Goal: Task Accomplishment & Management: Use online tool/utility

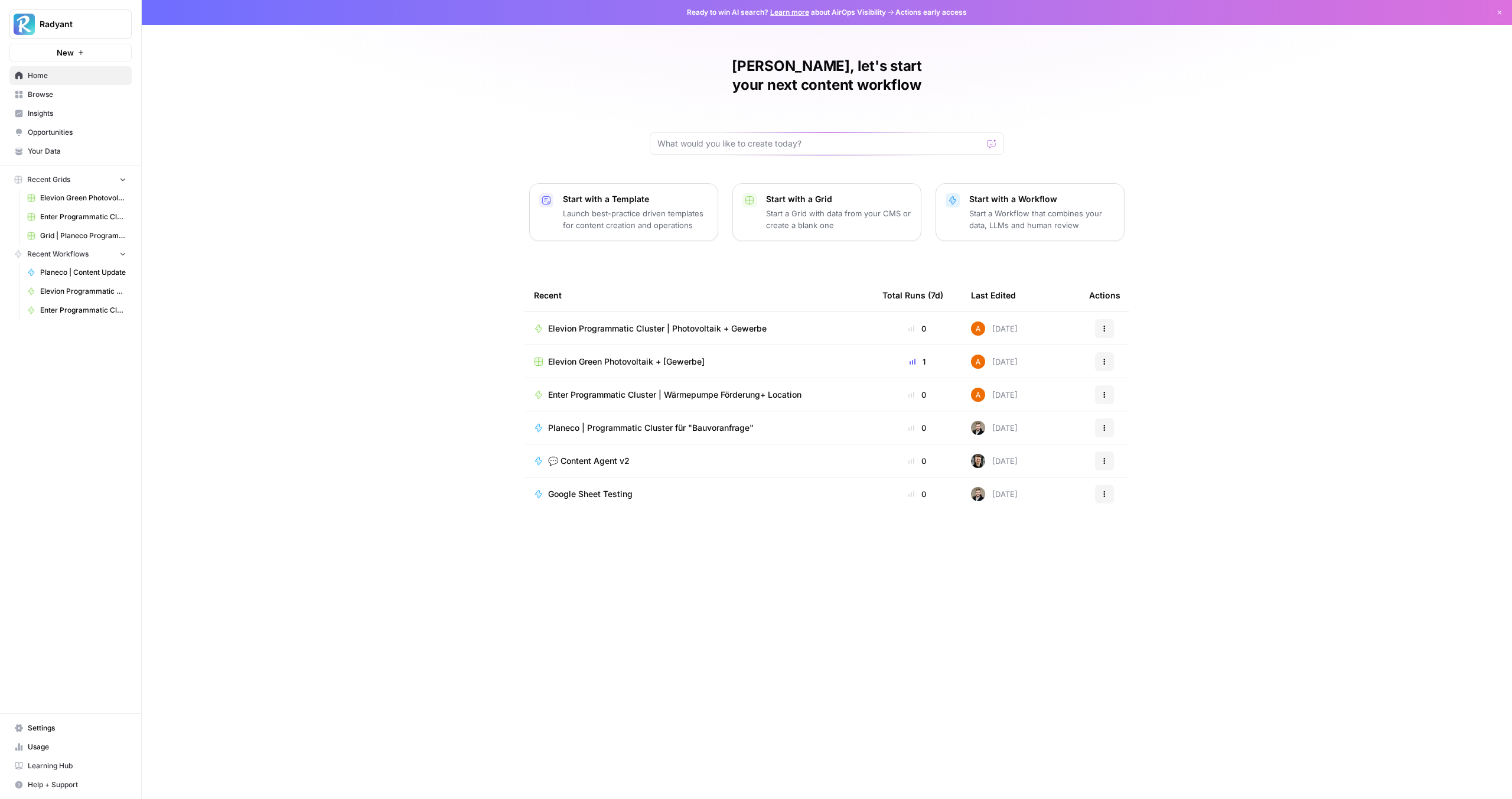
click at [654, 323] on span "Elevion Programmatic Cluster | Photovoltaik + Gewerbe" at bounding box center [658, 329] width 219 height 12
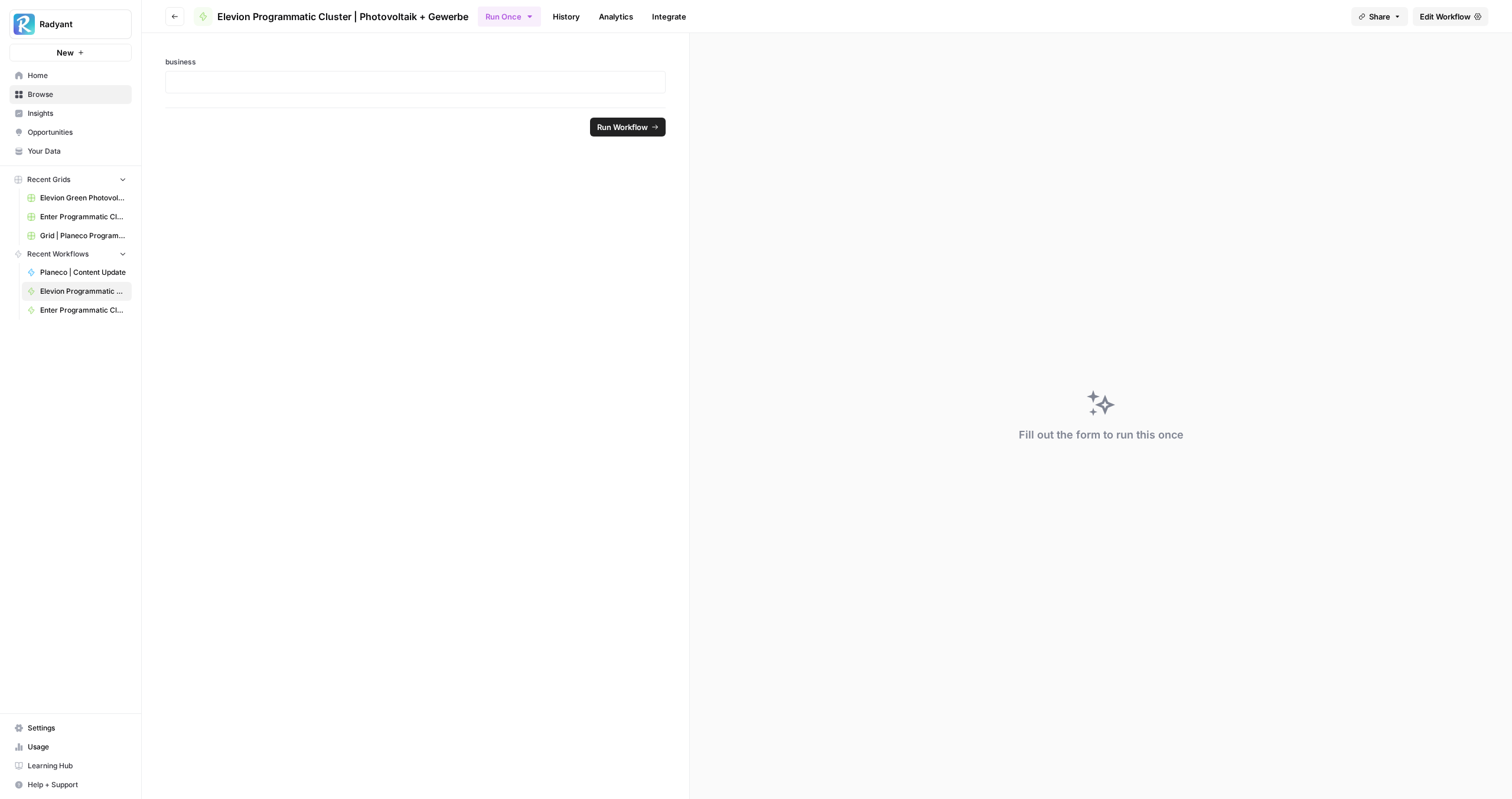
click at [1439, 10] on link "Edit Workflow" at bounding box center [1450, 16] width 76 height 19
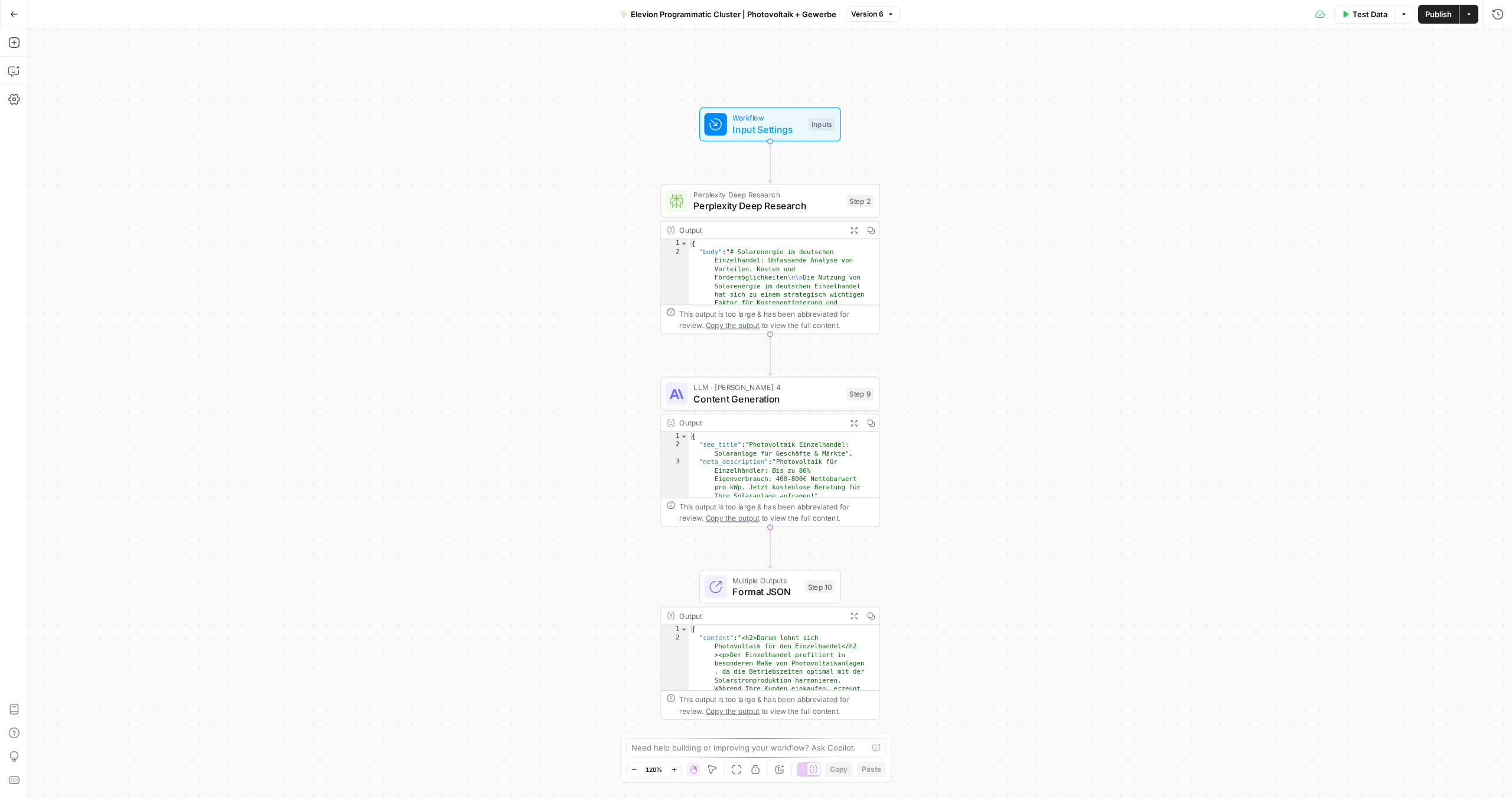
click at [748, 389] on span "LLM · [PERSON_NAME] 4" at bounding box center [767, 387] width 148 height 11
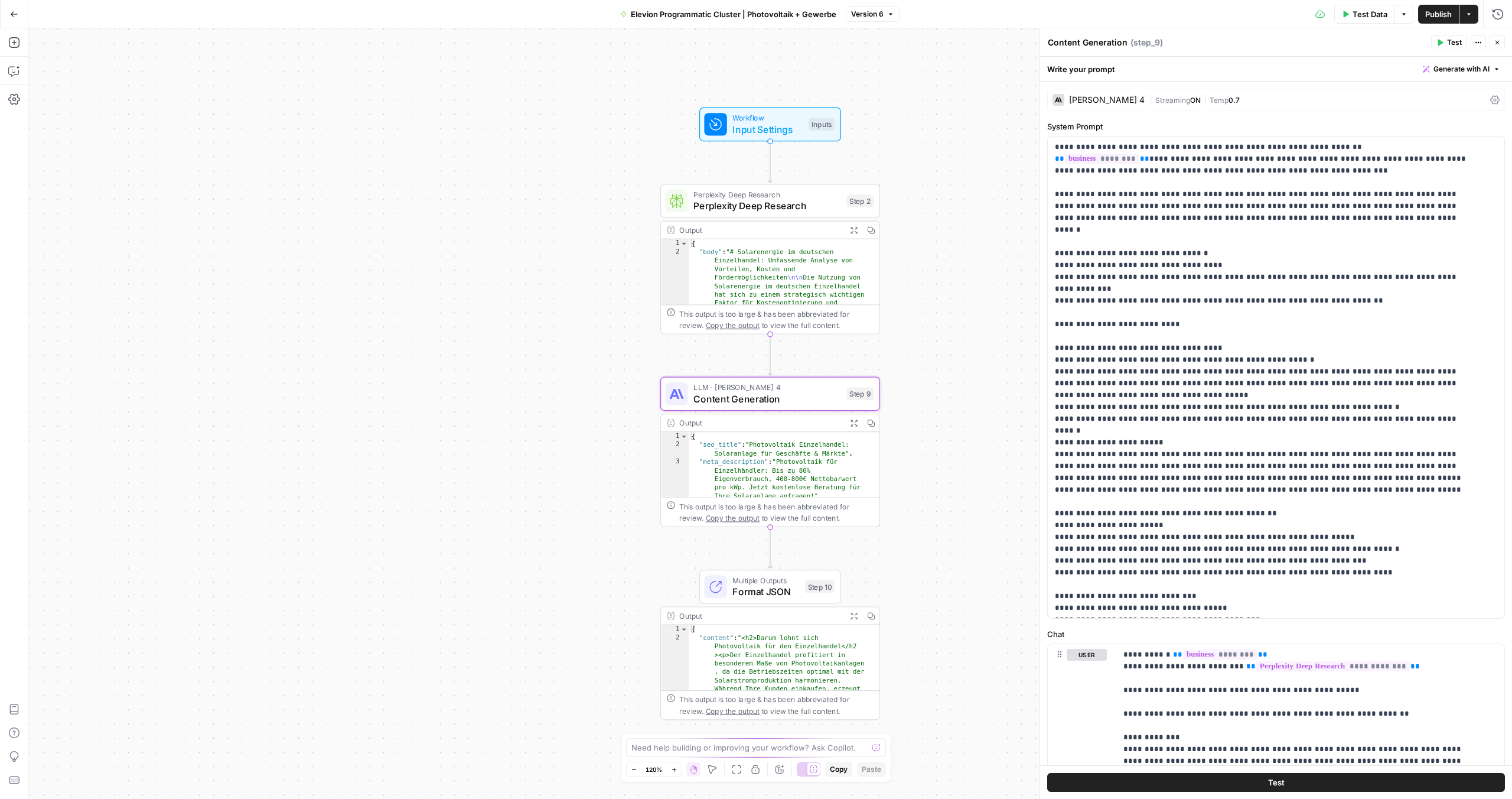
click at [860, 420] on button "Expand Output" at bounding box center [853, 422] width 17 height 17
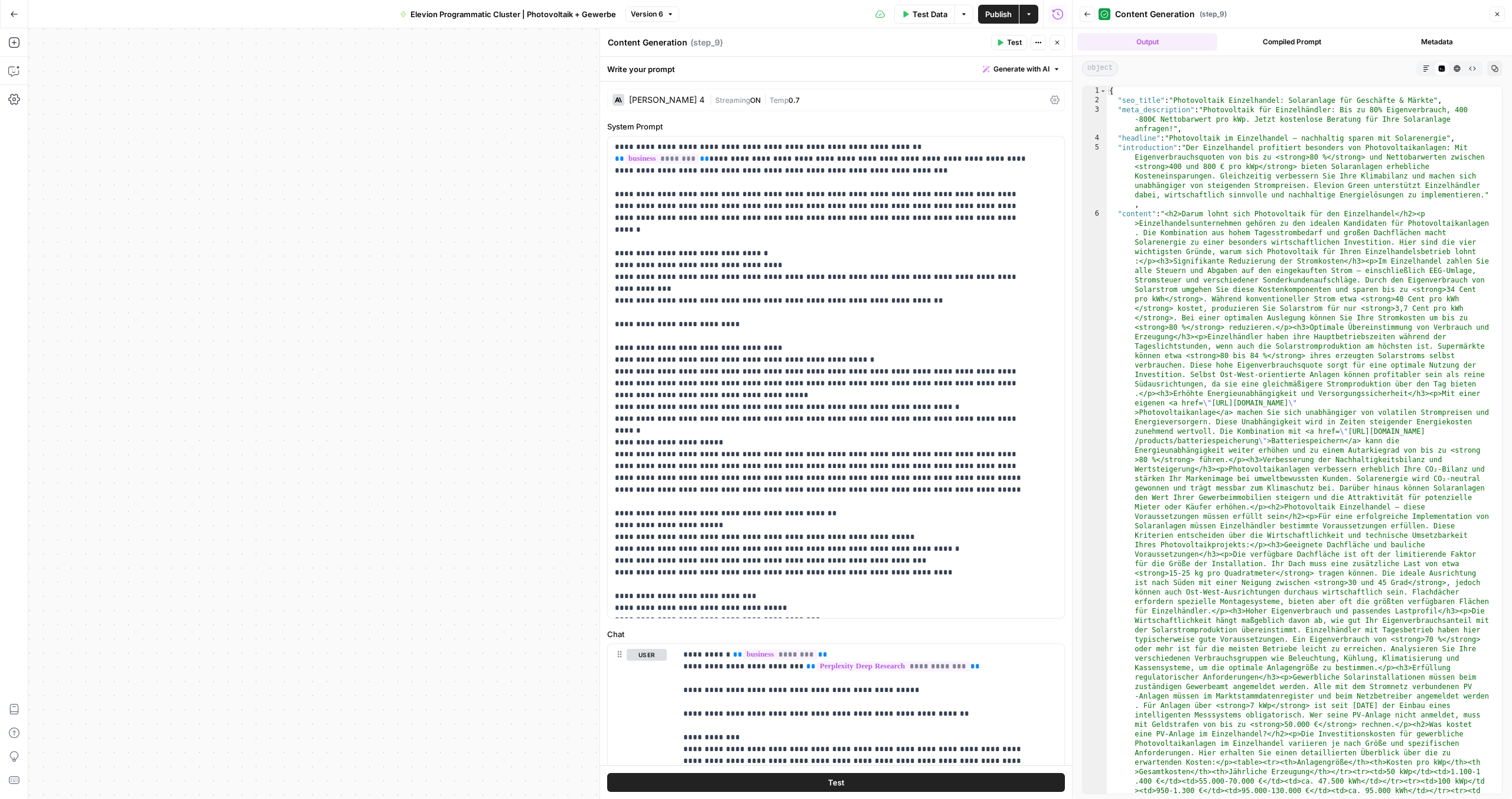
click at [1457, 65] on icon "button" at bounding box center [1456, 68] width 7 height 7
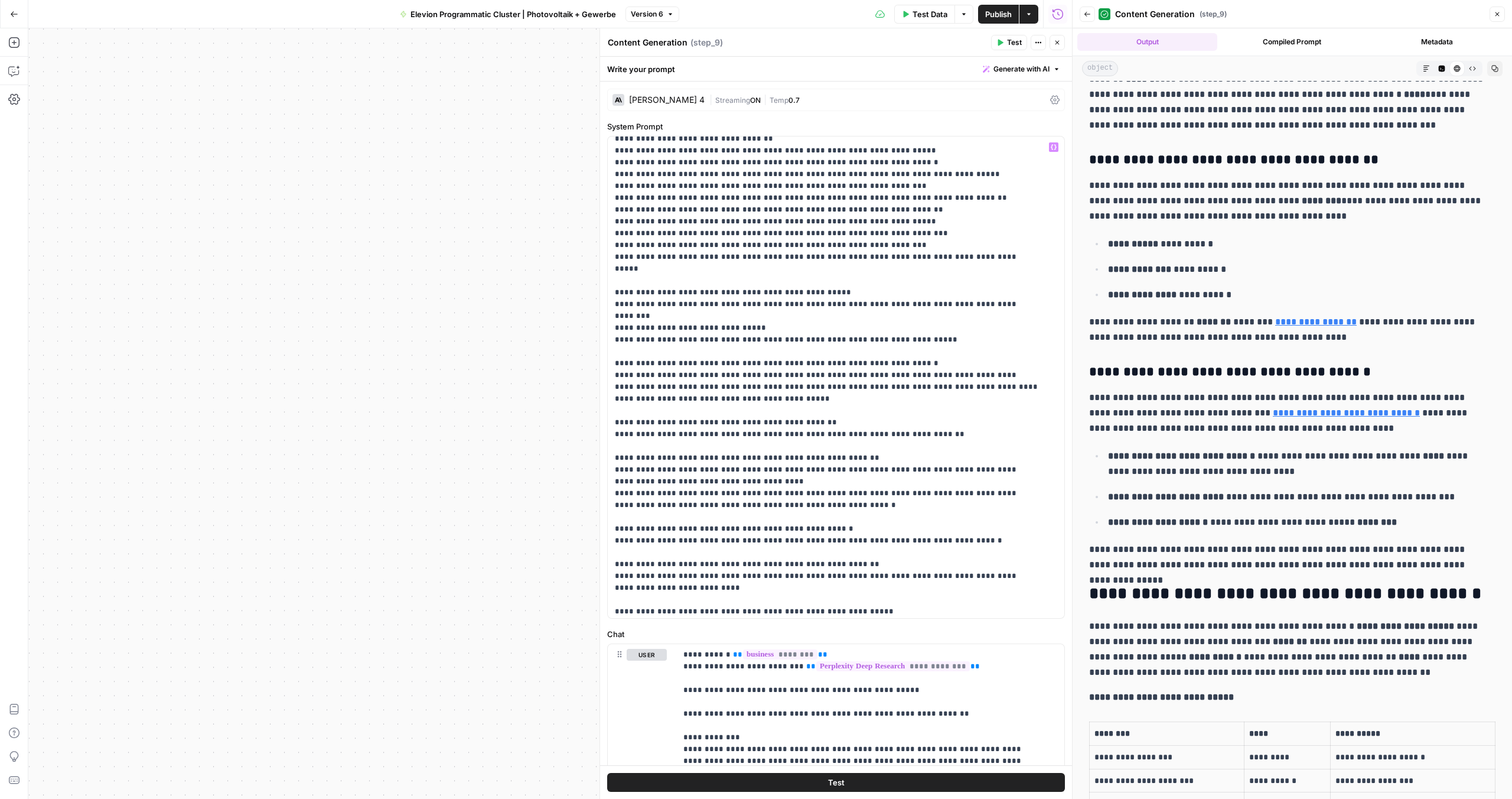
scroll to position [1316, 0]
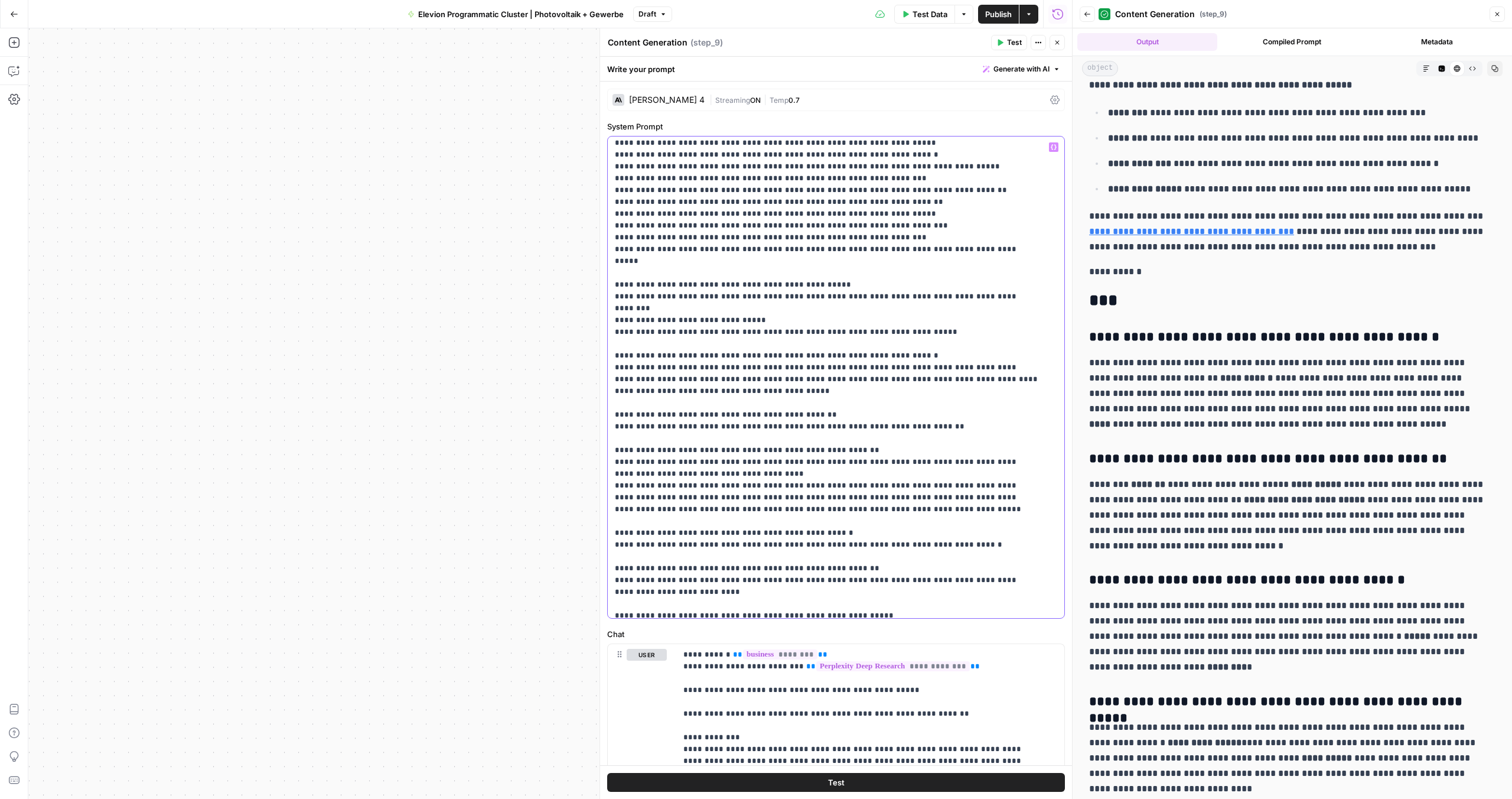
scroll to position [3072, 0]
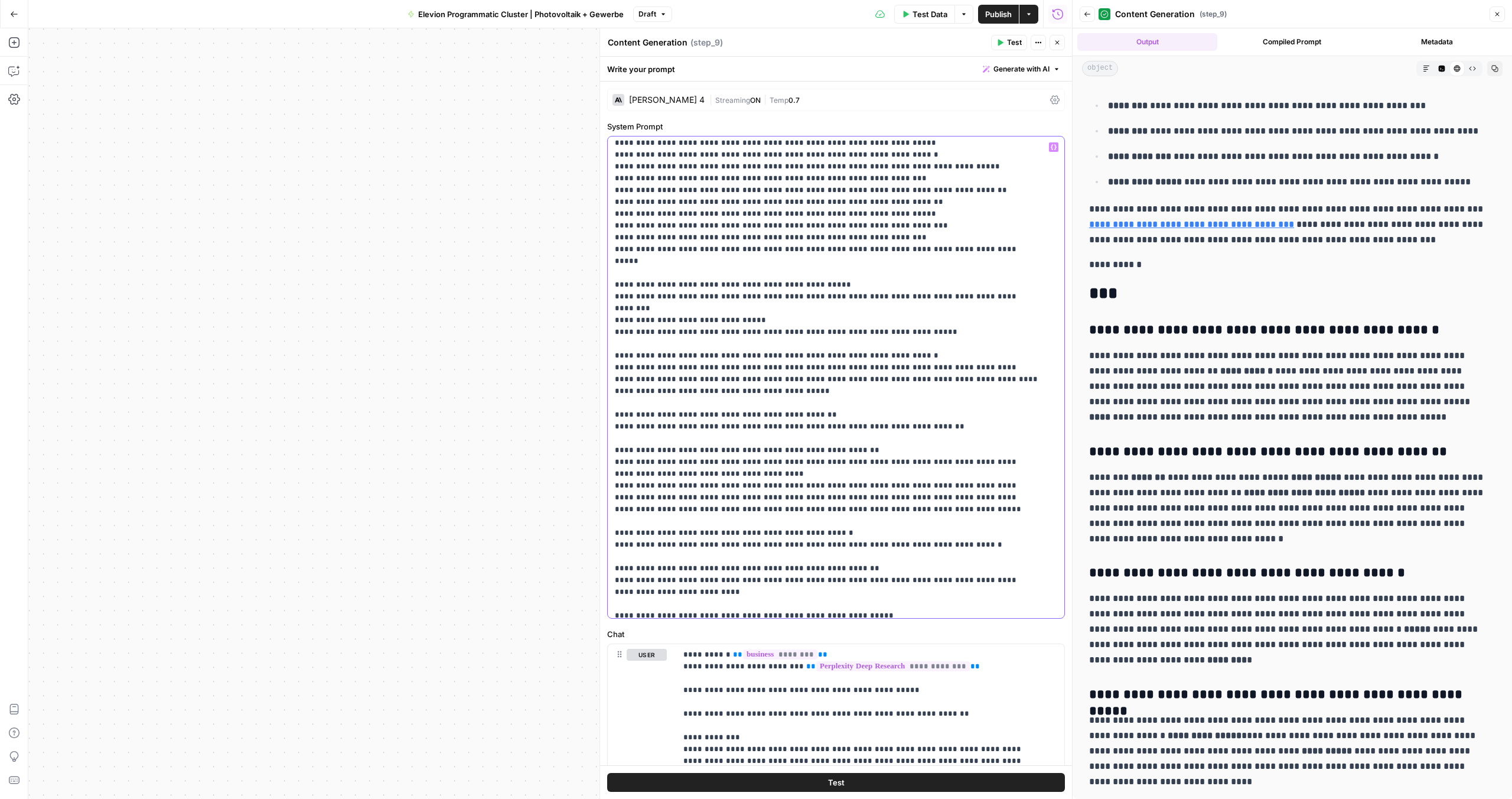
drag, startPoint x: 675, startPoint y: 286, endPoint x: 621, endPoint y: 288, distance: 54.0
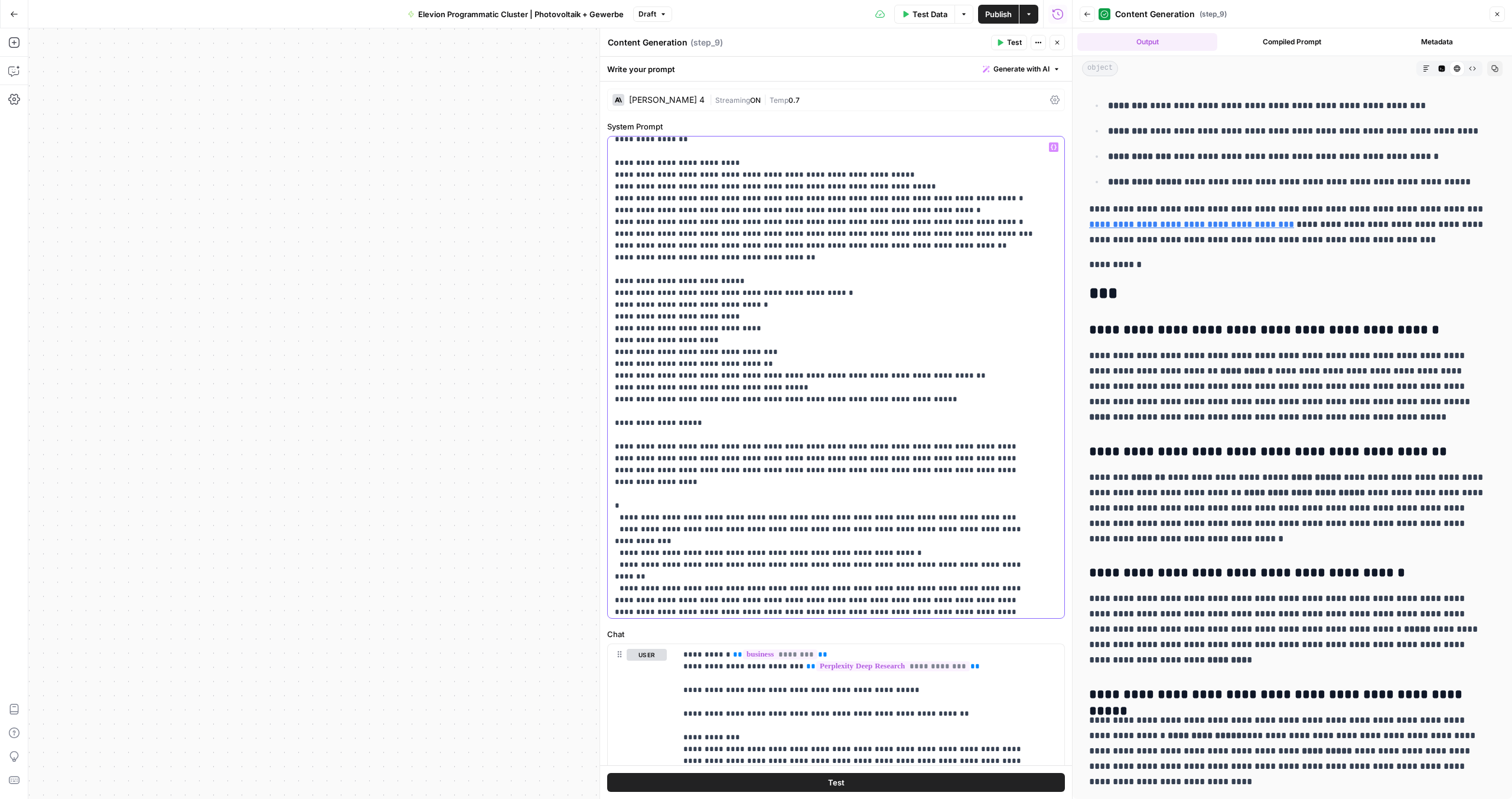
scroll to position [1832, 0]
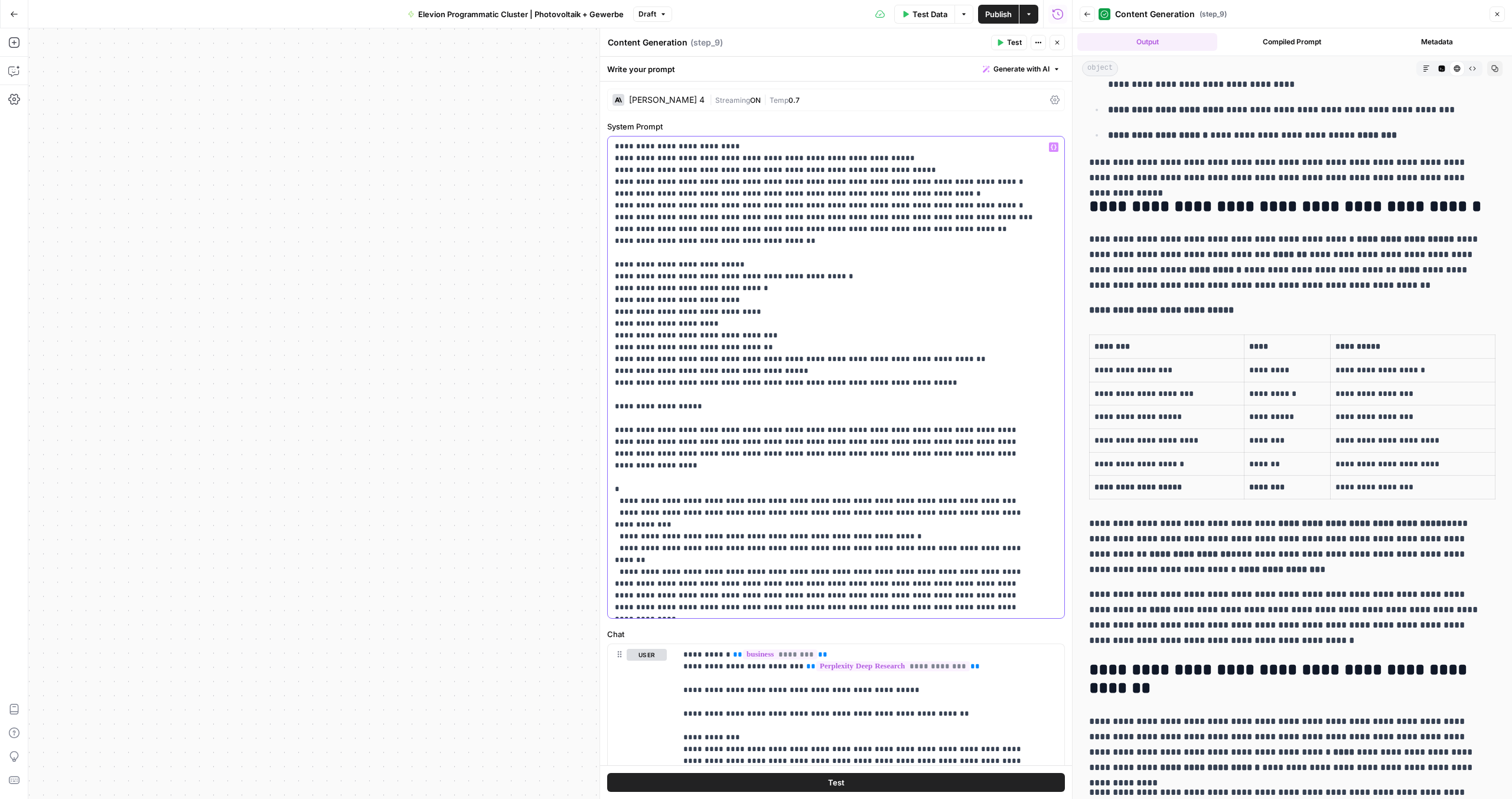
scroll to position [2240, 0]
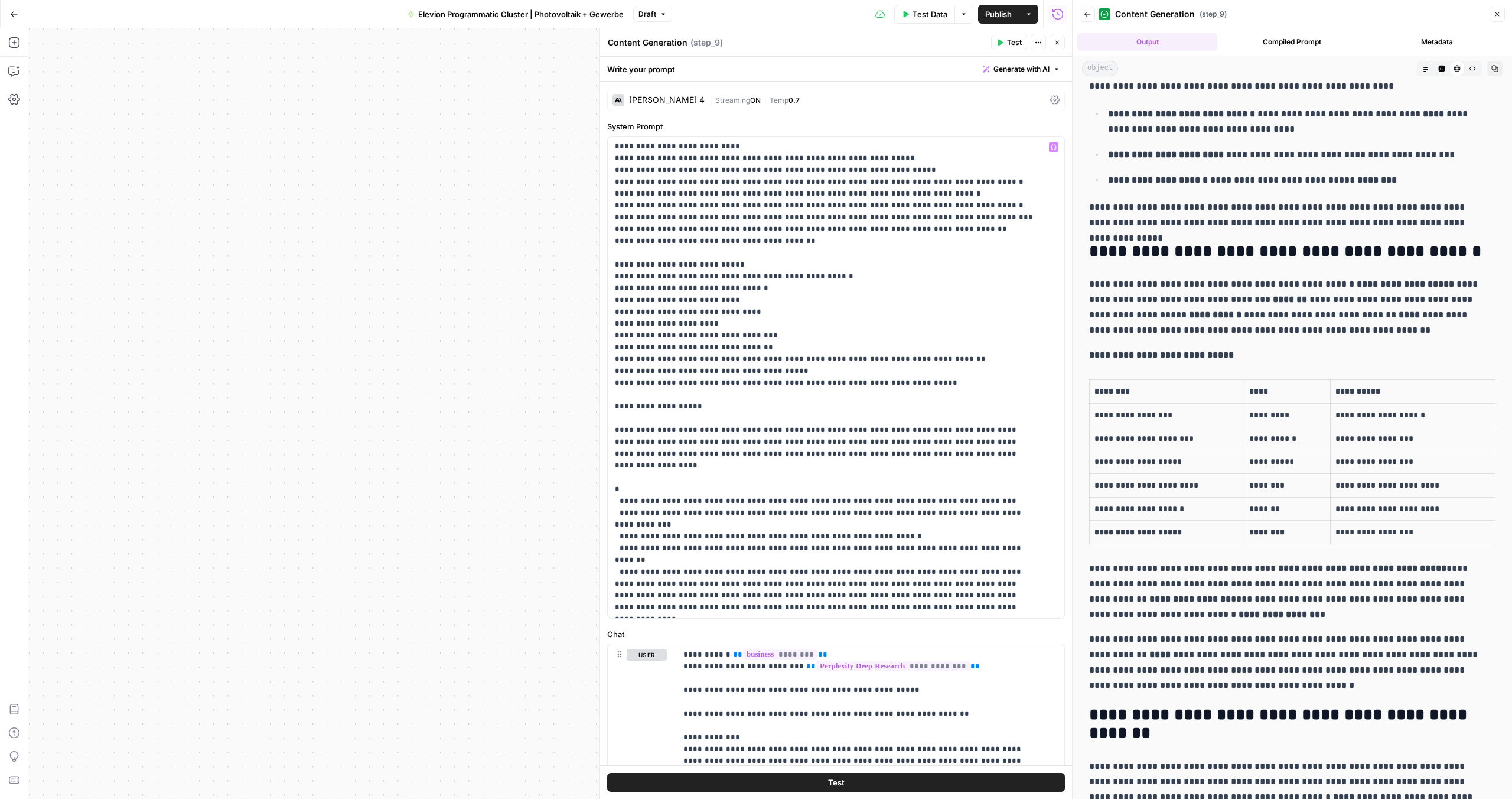
click at [1004, 15] on span "Publish" at bounding box center [998, 14] width 27 height 12
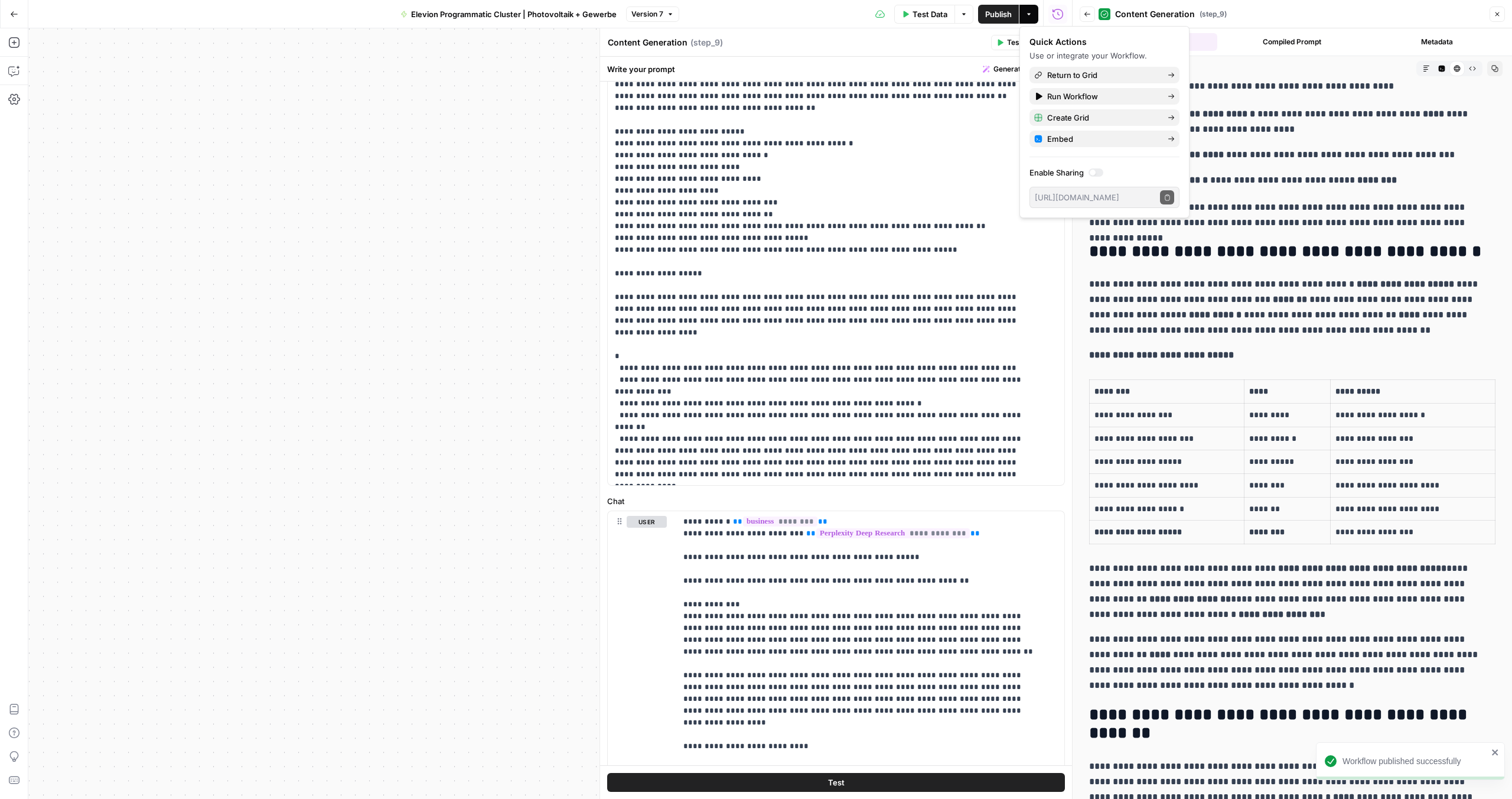
scroll to position [249, 0]
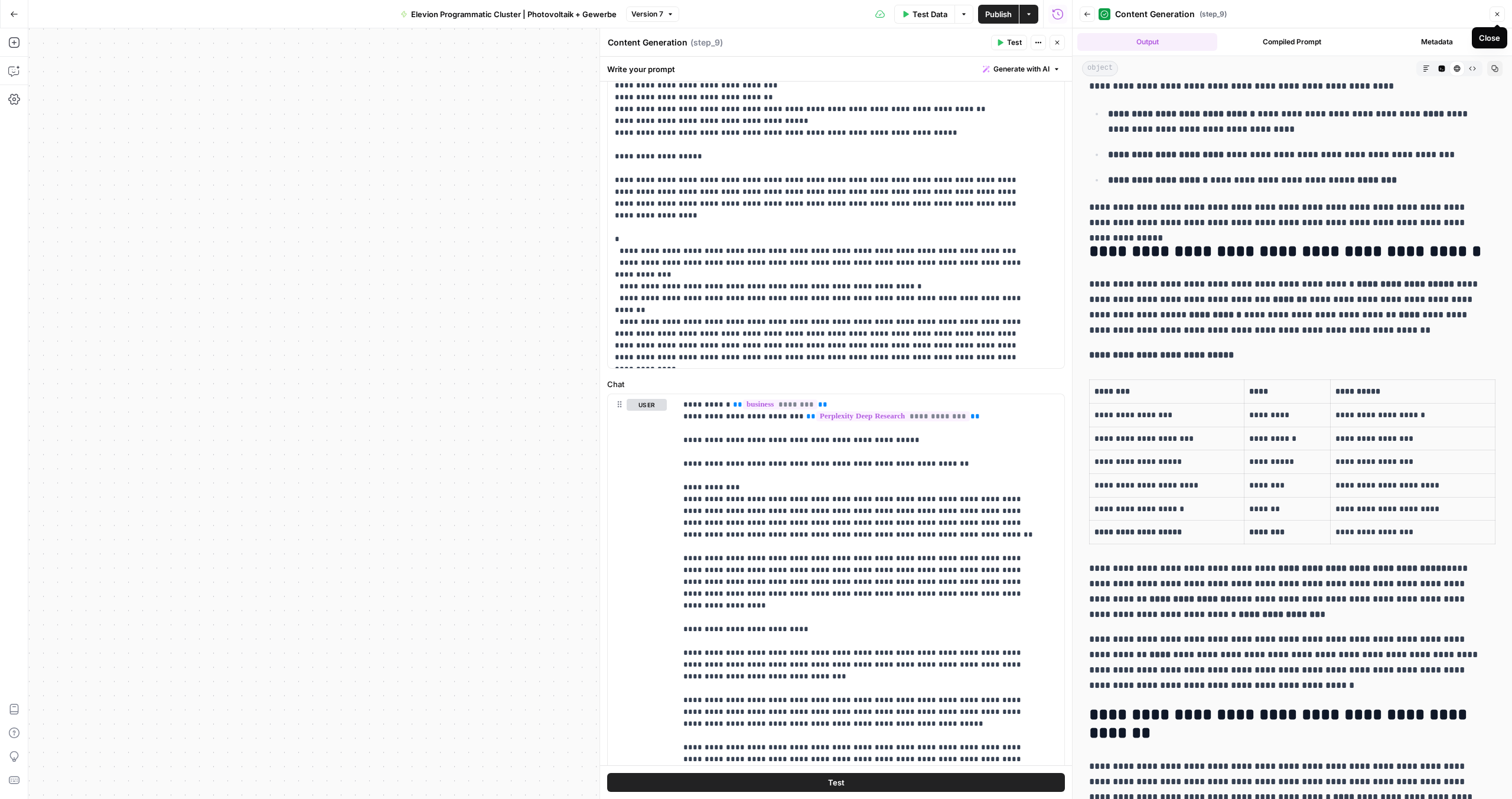
click at [1501, 14] on button "Close" at bounding box center [1496, 14] width 15 height 15
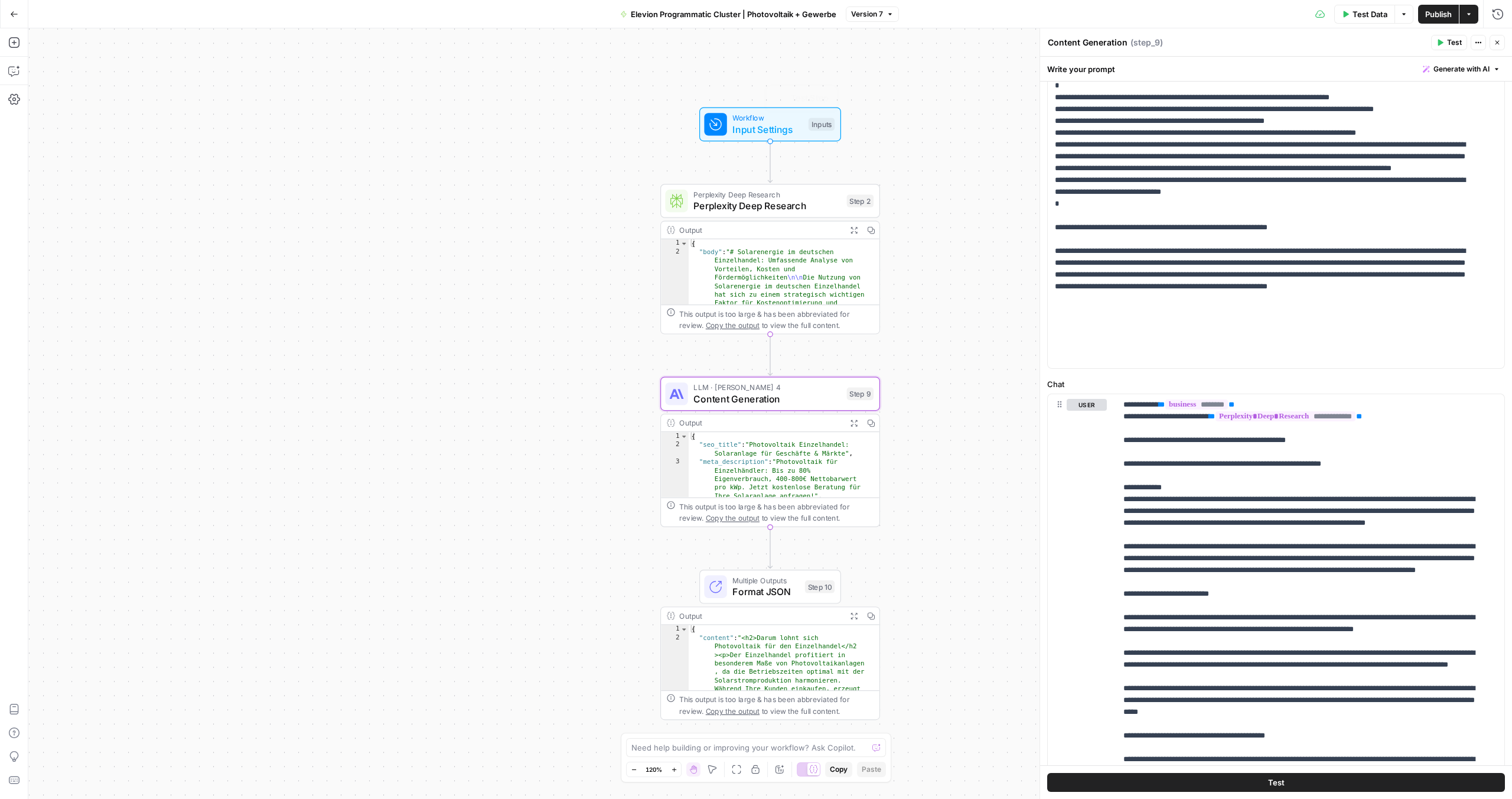
click at [763, 208] on span "Perplexity Deep Research" at bounding box center [767, 206] width 148 height 14
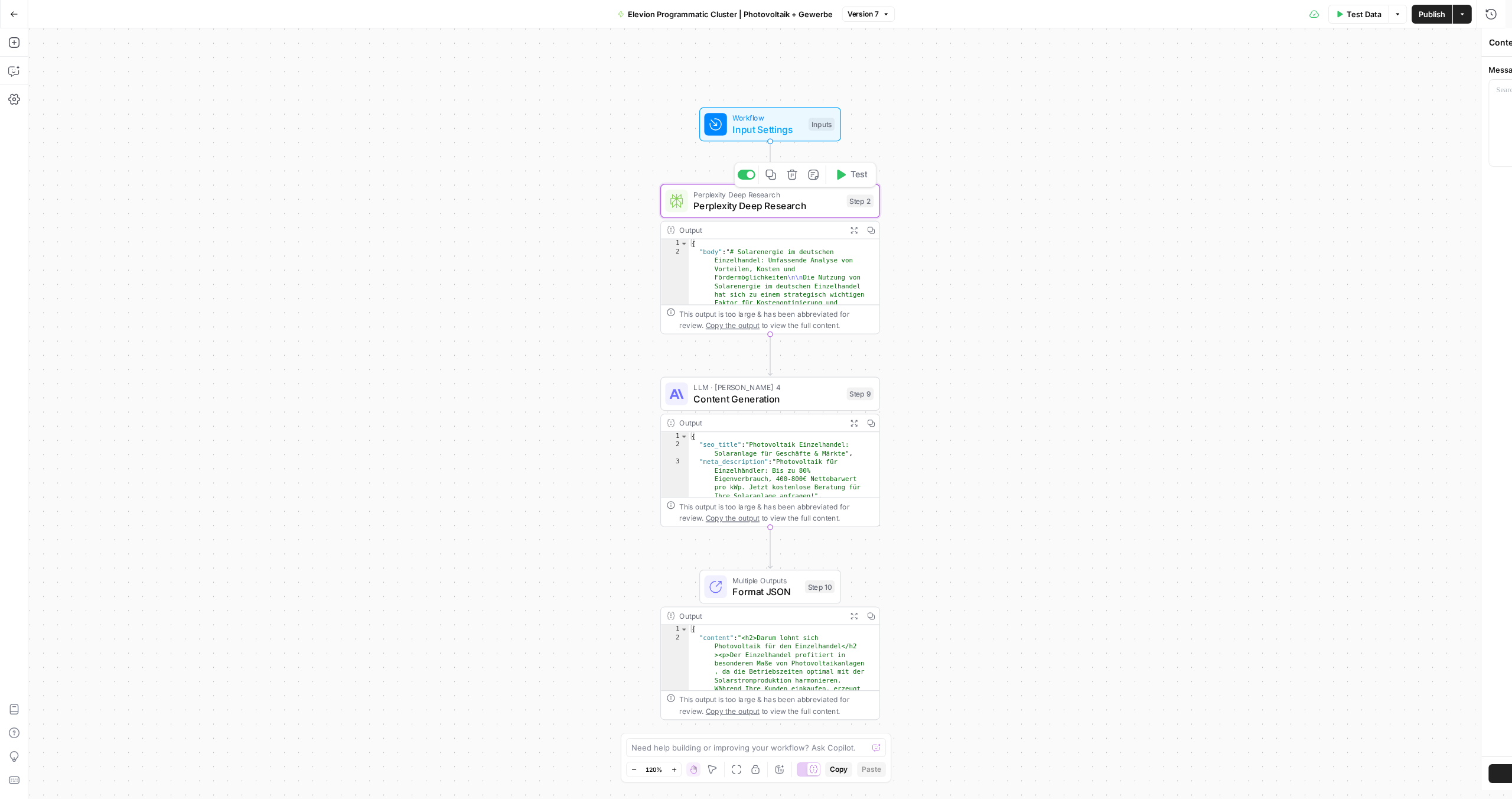
type textarea "Perplexity Deep Research"
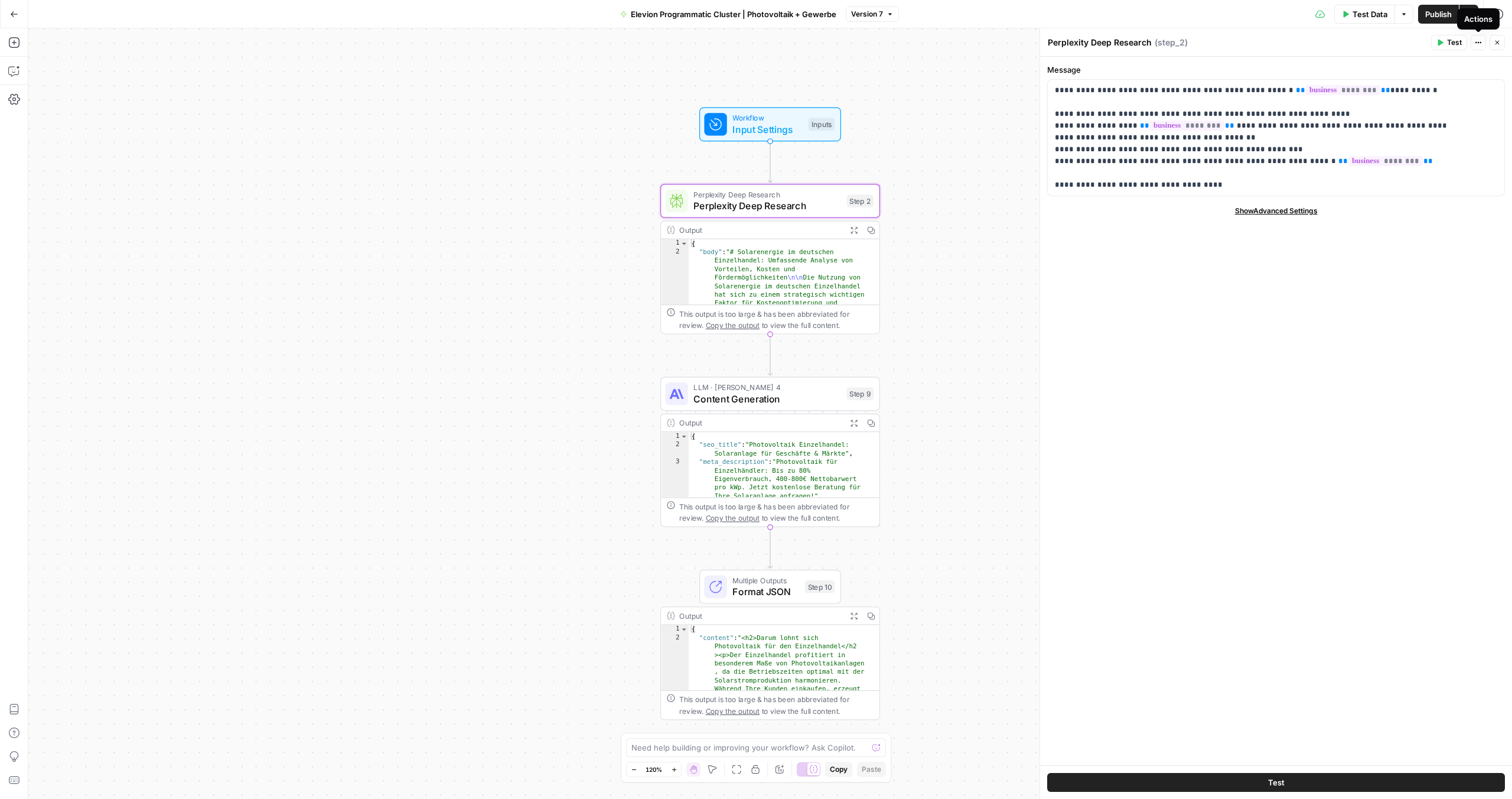
click at [1480, 43] on icon "button" at bounding box center [1481, 43] width 2 height 2
click at [777, 130] on span "Input Settings" at bounding box center [767, 129] width 71 height 14
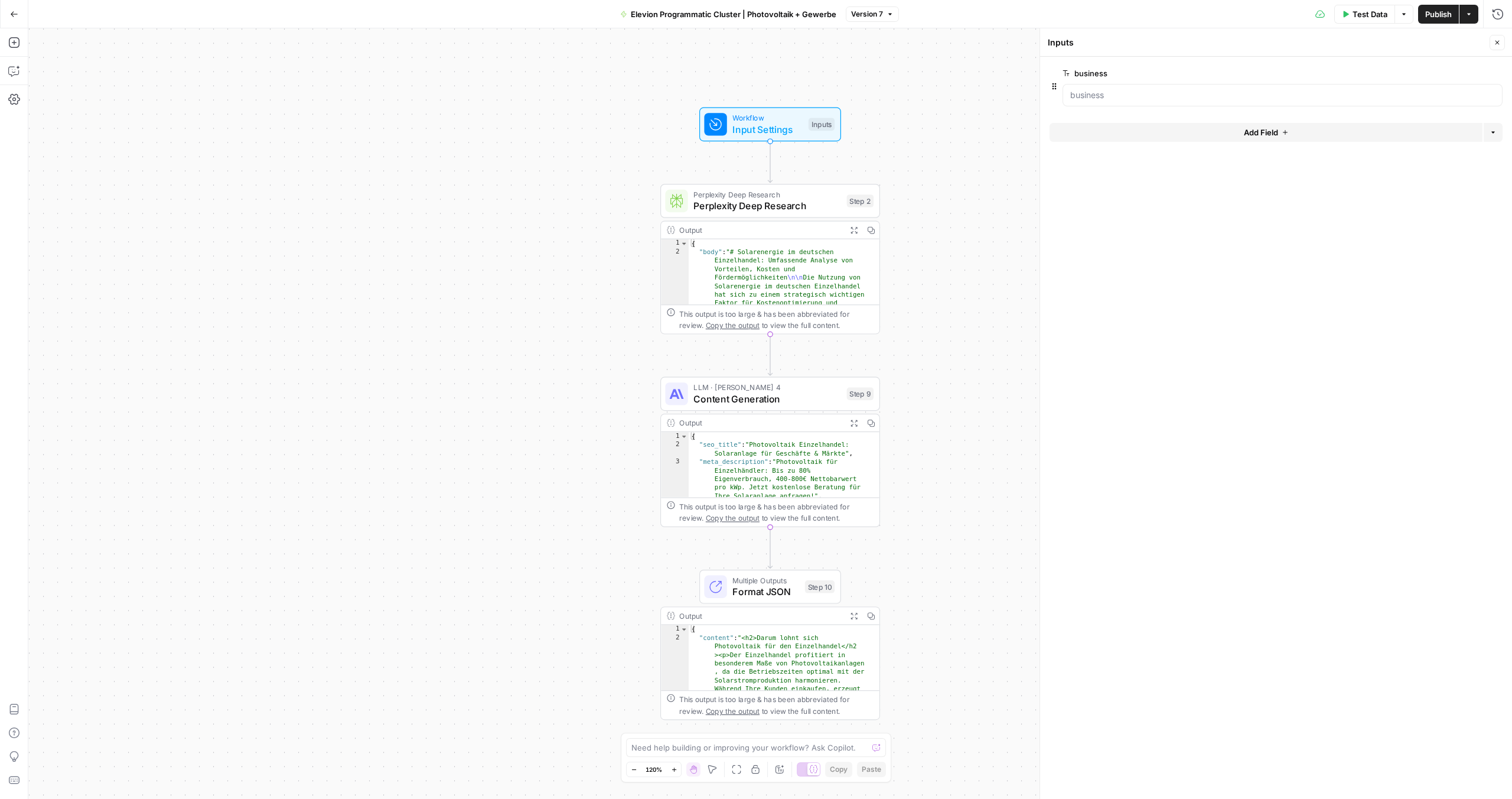
click at [1136, 101] on div at bounding box center [1282, 94] width 440 height 23
click at [1134, 99] on input "business" at bounding box center [1282, 95] width 424 height 12
click at [721, 205] on span "Perplexity Deep Research" at bounding box center [767, 206] width 148 height 14
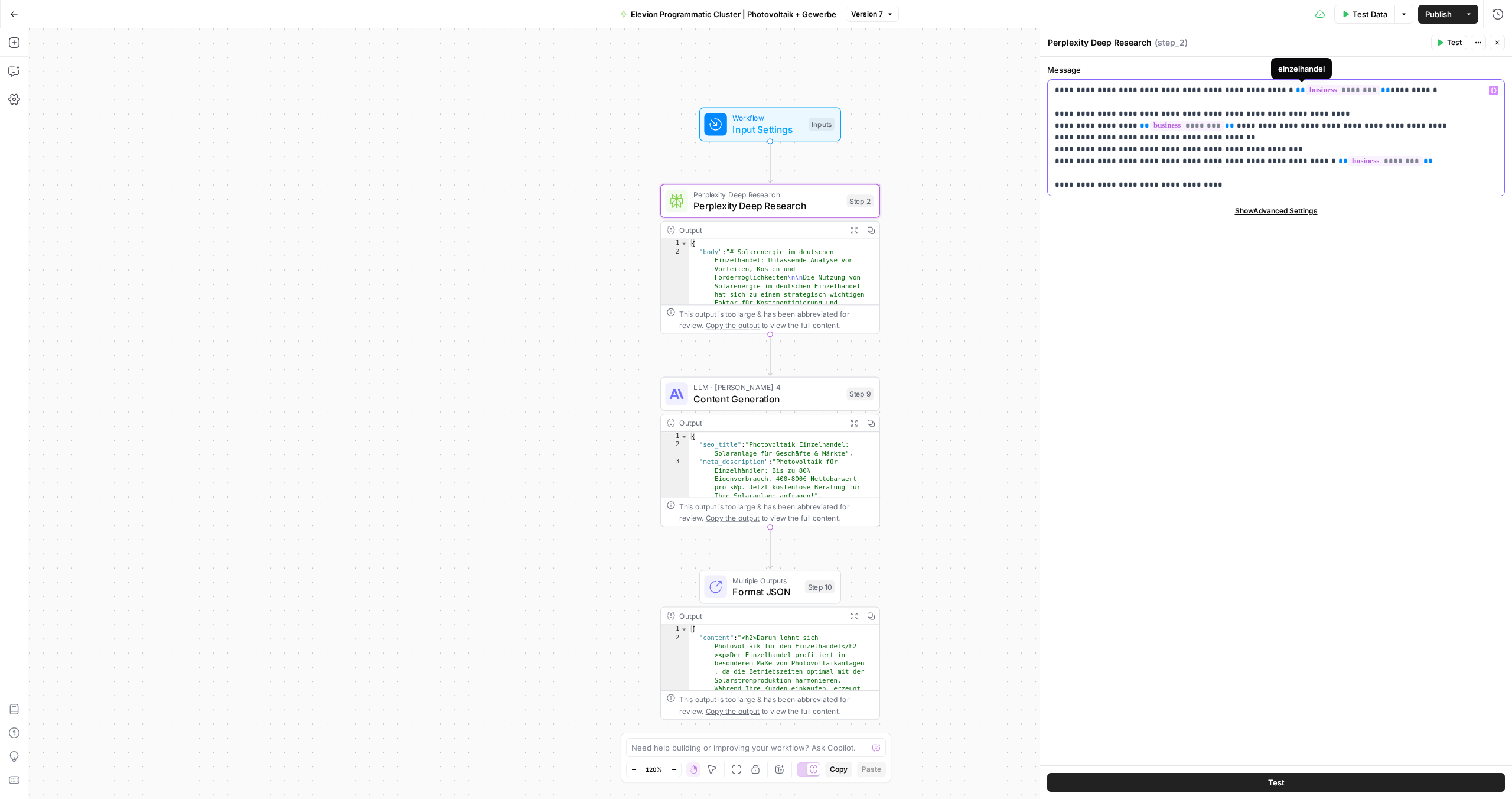
click at [1305, 87] on span "********" at bounding box center [1342, 90] width 75 height 10
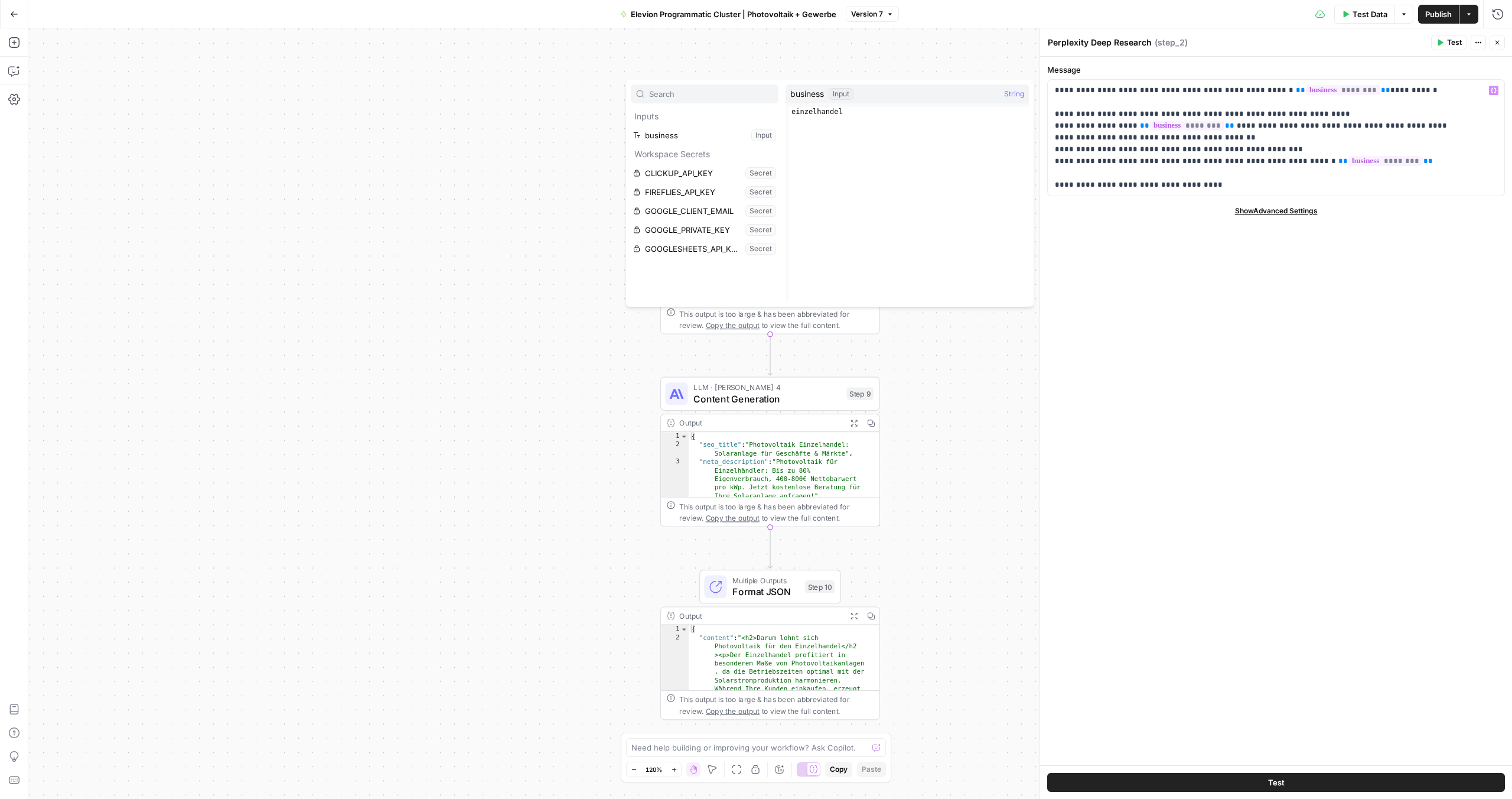
type textarea "**********"
click at [817, 111] on div "einzelhandel" at bounding box center [908, 214] width 239 height 214
click at [663, 134] on button "Select variable business" at bounding box center [704, 135] width 148 height 19
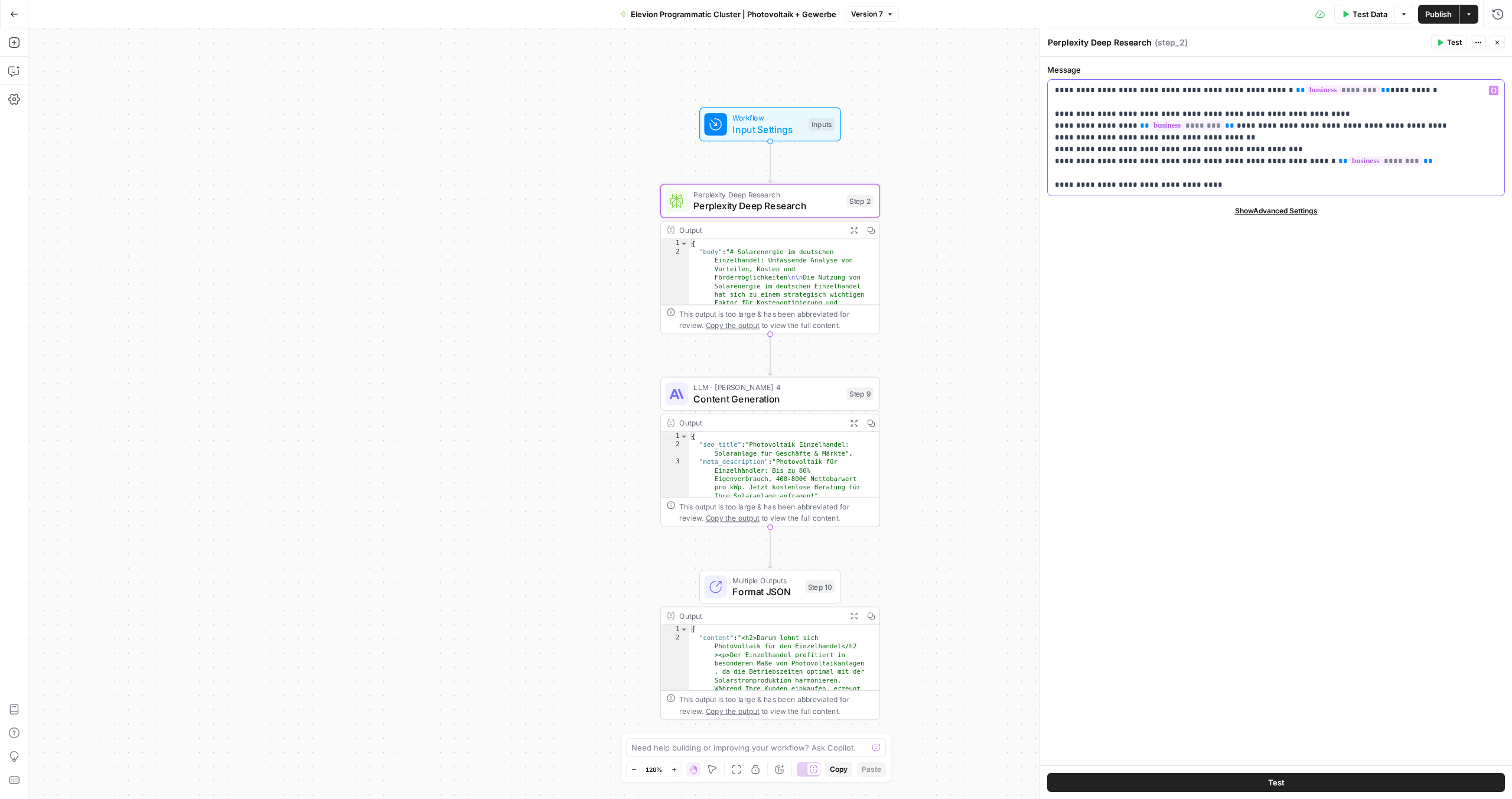
click at [1309, 97] on p "**********" at bounding box center [1276, 137] width 442 height 106
click at [1310, 94] on span "********" at bounding box center [1342, 90] width 75 height 10
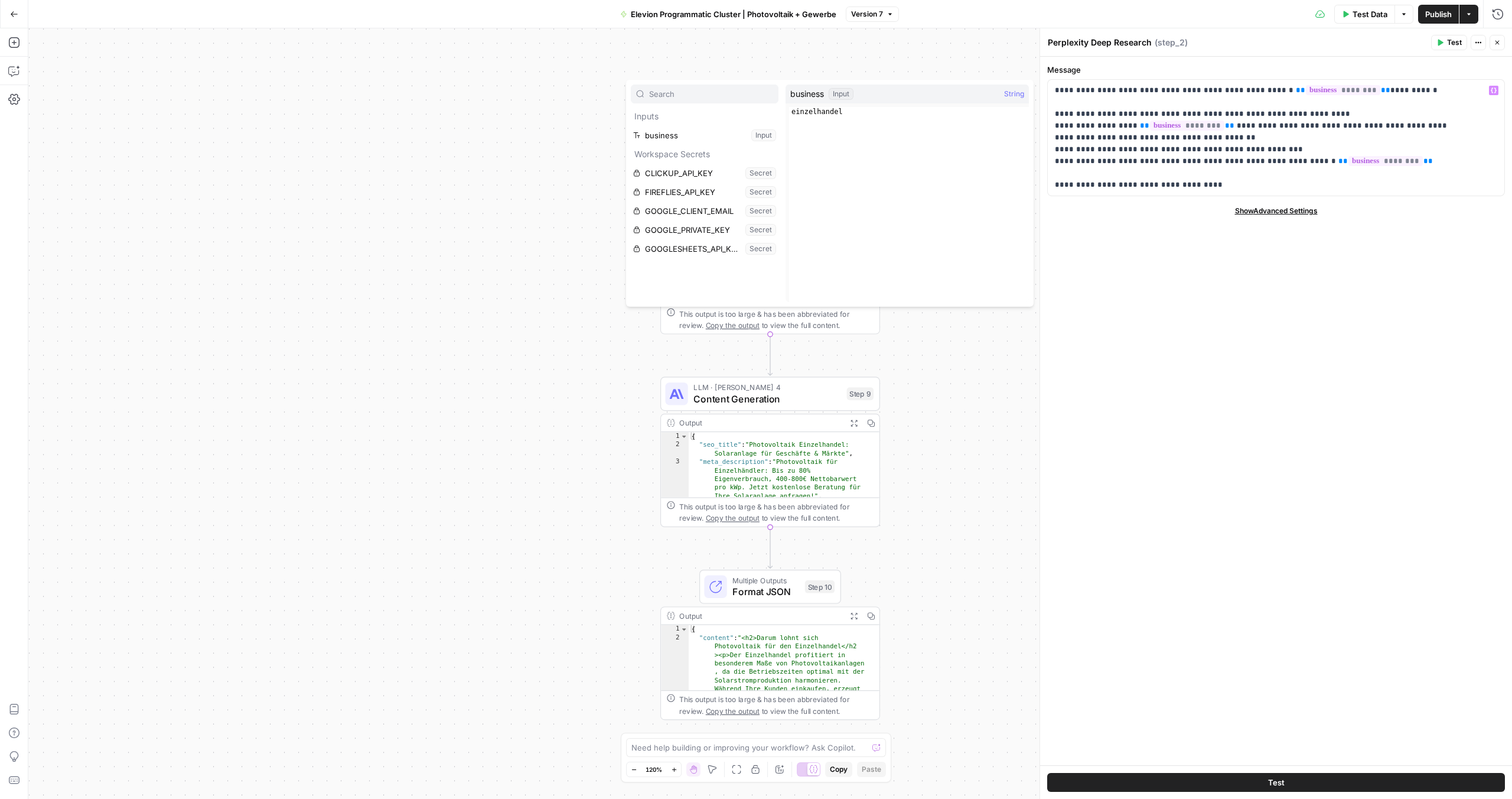
click at [1054, 296] on div "**********" at bounding box center [1276, 410] width 472 height 709
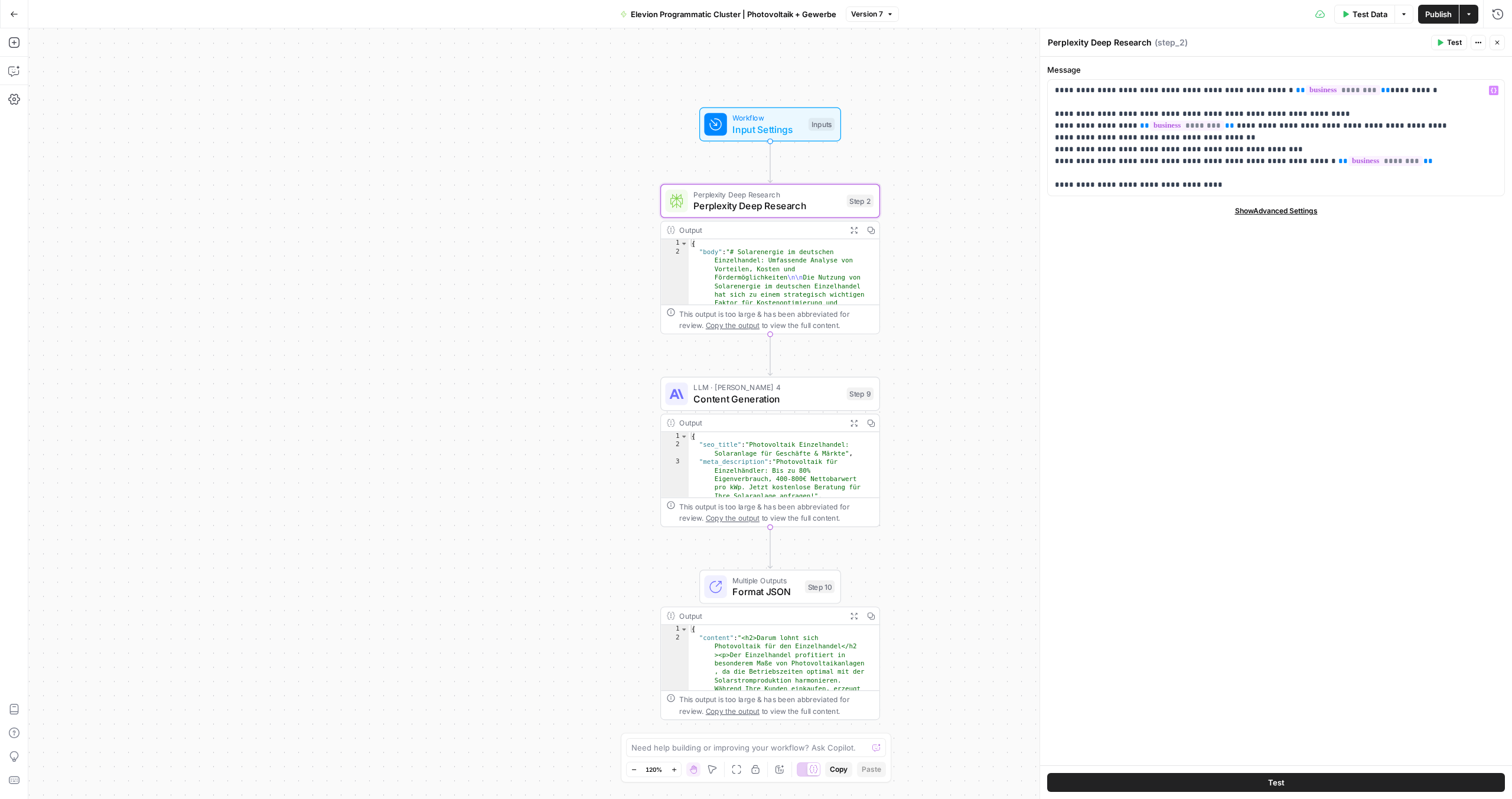
click at [968, 272] on div "Workflow Input Settings Inputs Perplexity Deep Research Perplexity Deep Researc…" at bounding box center [770, 413] width 1483 height 770
